Goal: Find specific page/section: Find specific page/section

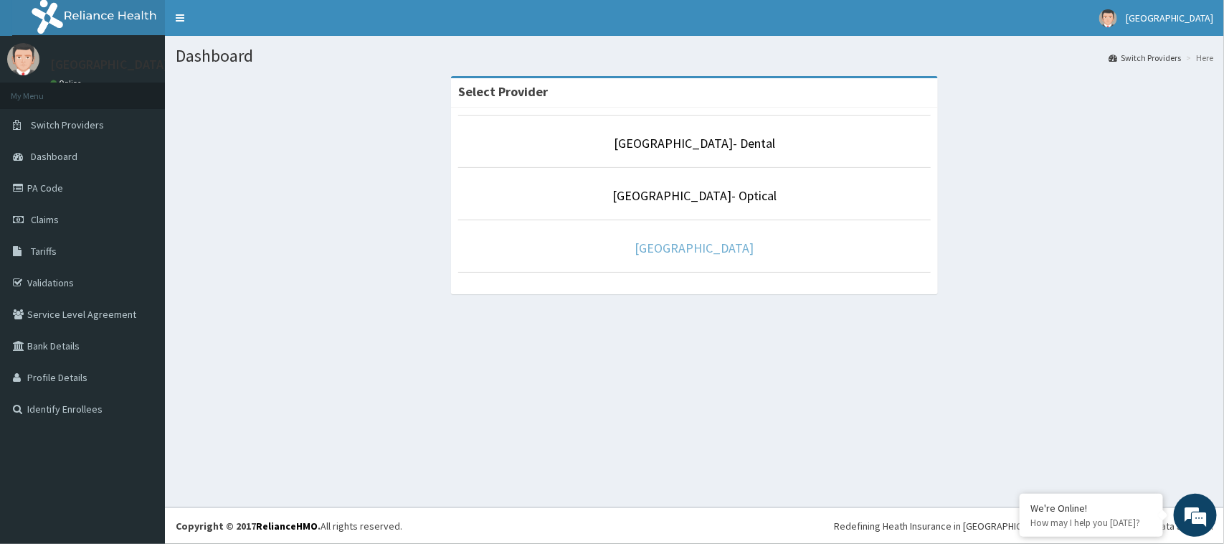
click at [704, 252] on link "[GEOGRAPHIC_DATA]" at bounding box center [694, 248] width 119 height 16
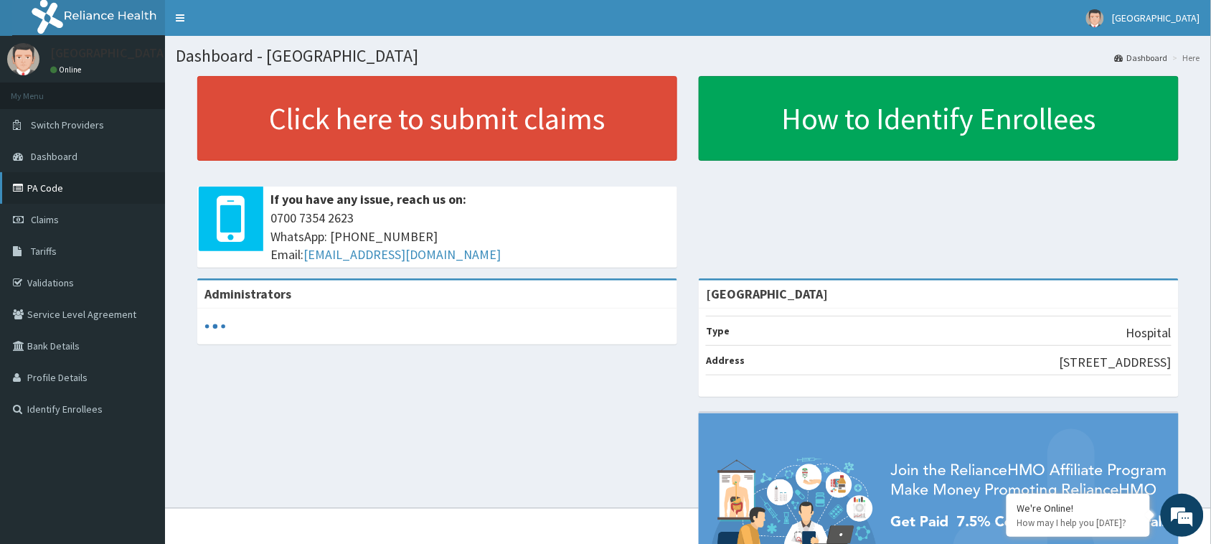
click at [45, 187] on link "PA Code" at bounding box center [82, 188] width 165 height 32
